Goal: Information Seeking & Learning: Check status

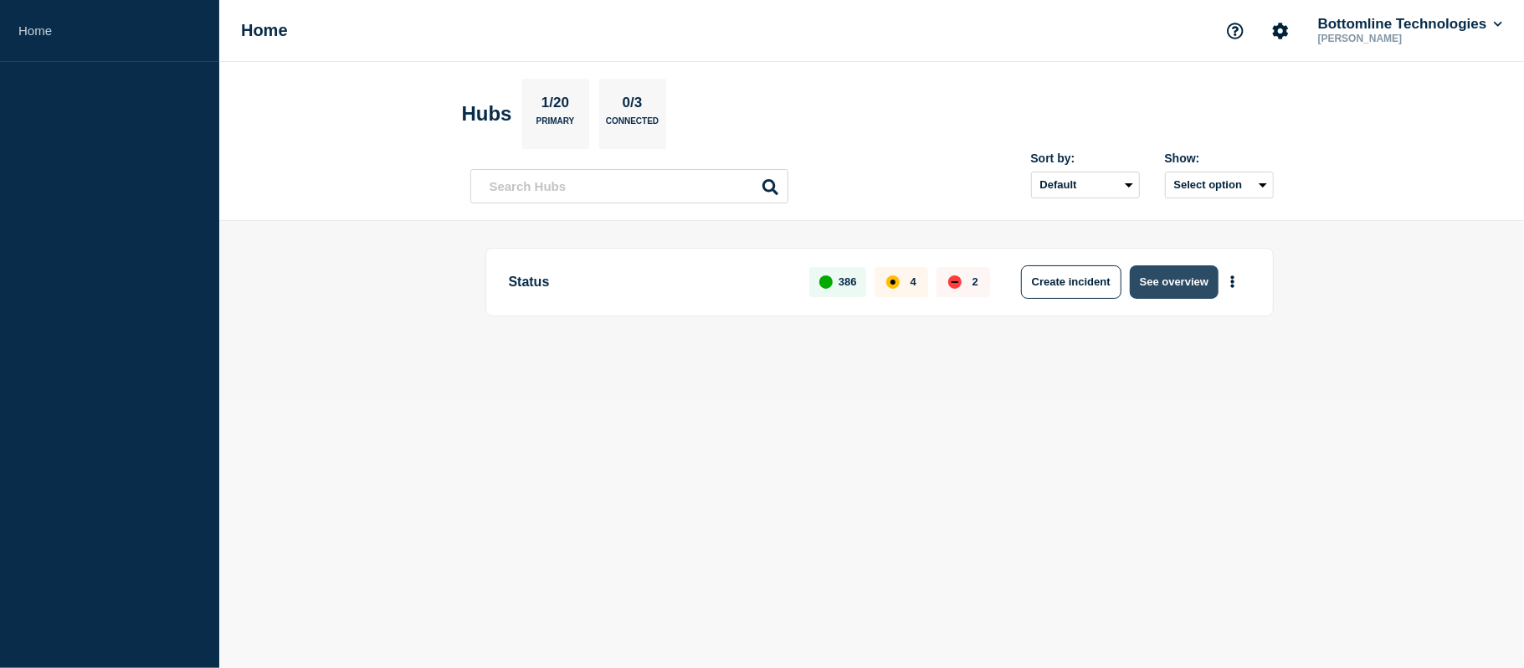
click at [1172, 271] on button "See overview" at bounding box center [1174, 281] width 89 height 33
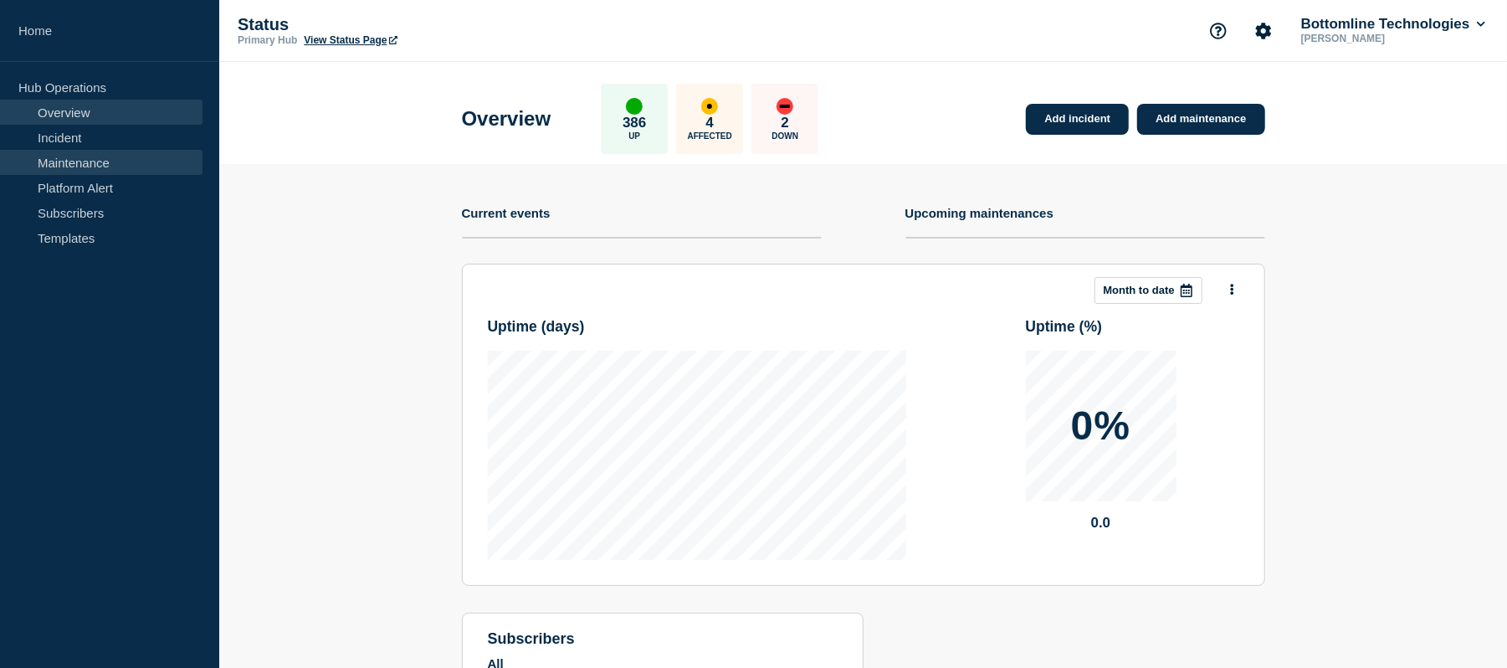
click at [95, 157] on link "Maintenance" at bounding box center [101, 162] width 203 height 25
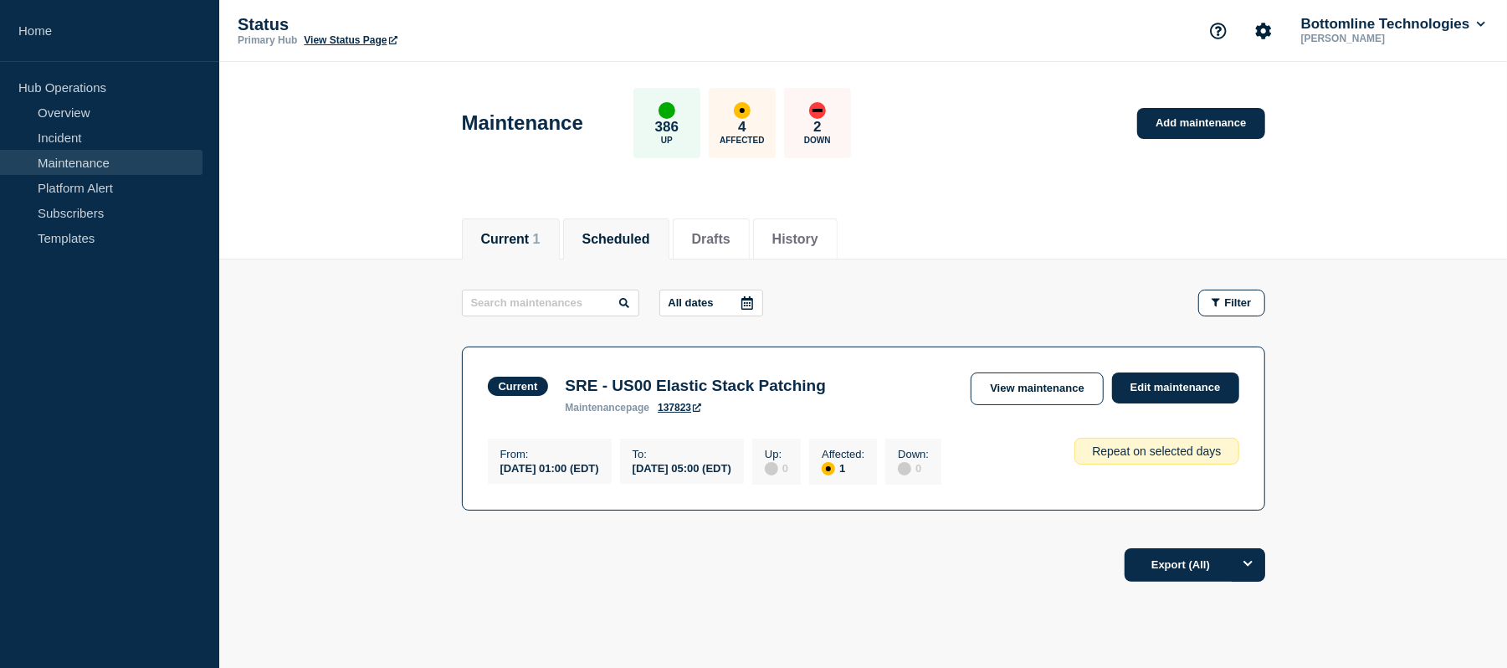
click at [607, 235] on button "Scheduled" at bounding box center [616, 239] width 68 height 15
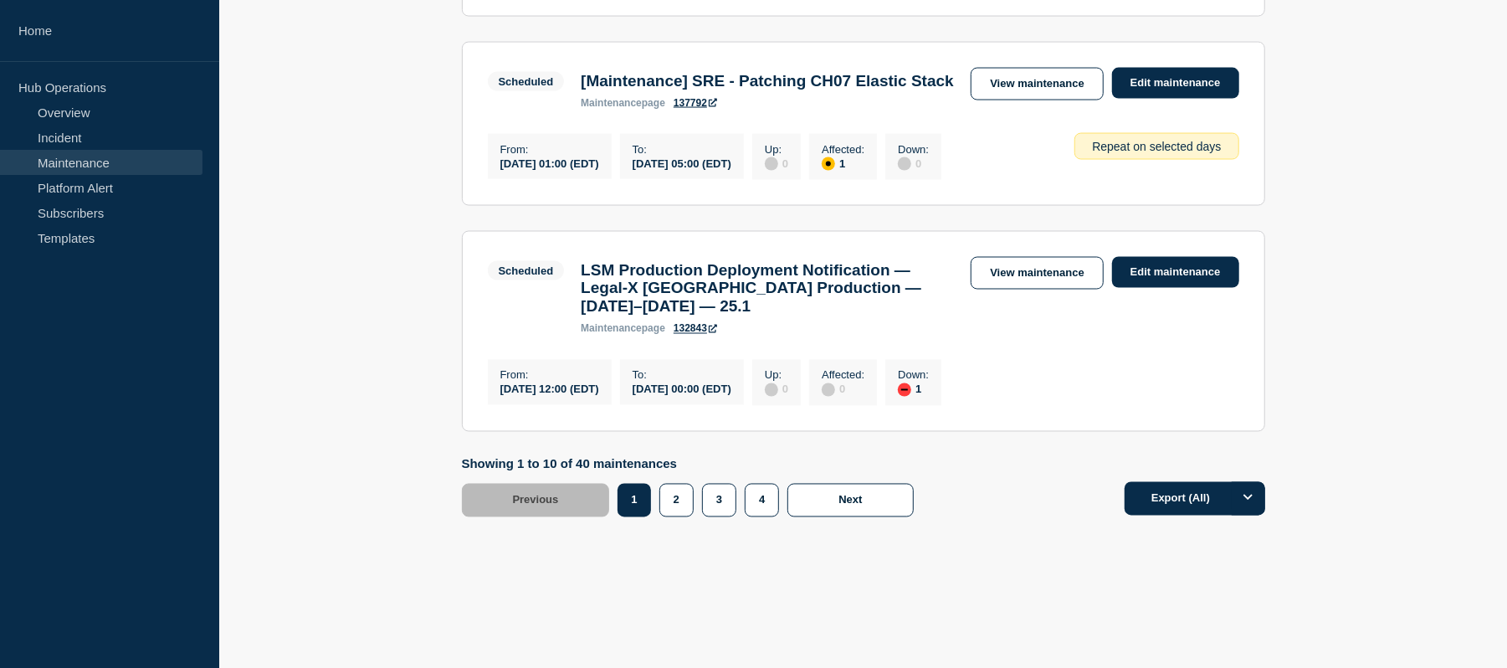
scroll to position [2127, 0]
click at [822, 272] on h3 "LSM Production Deployment Notification — Legal-X [GEOGRAPHIC_DATA] Production —…" at bounding box center [767, 288] width 373 height 55
click at [1026, 261] on link "View maintenance" at bounding box center [1037, 273] width 132 height 33
